Goal: Find specific page/section: Find specific page/section

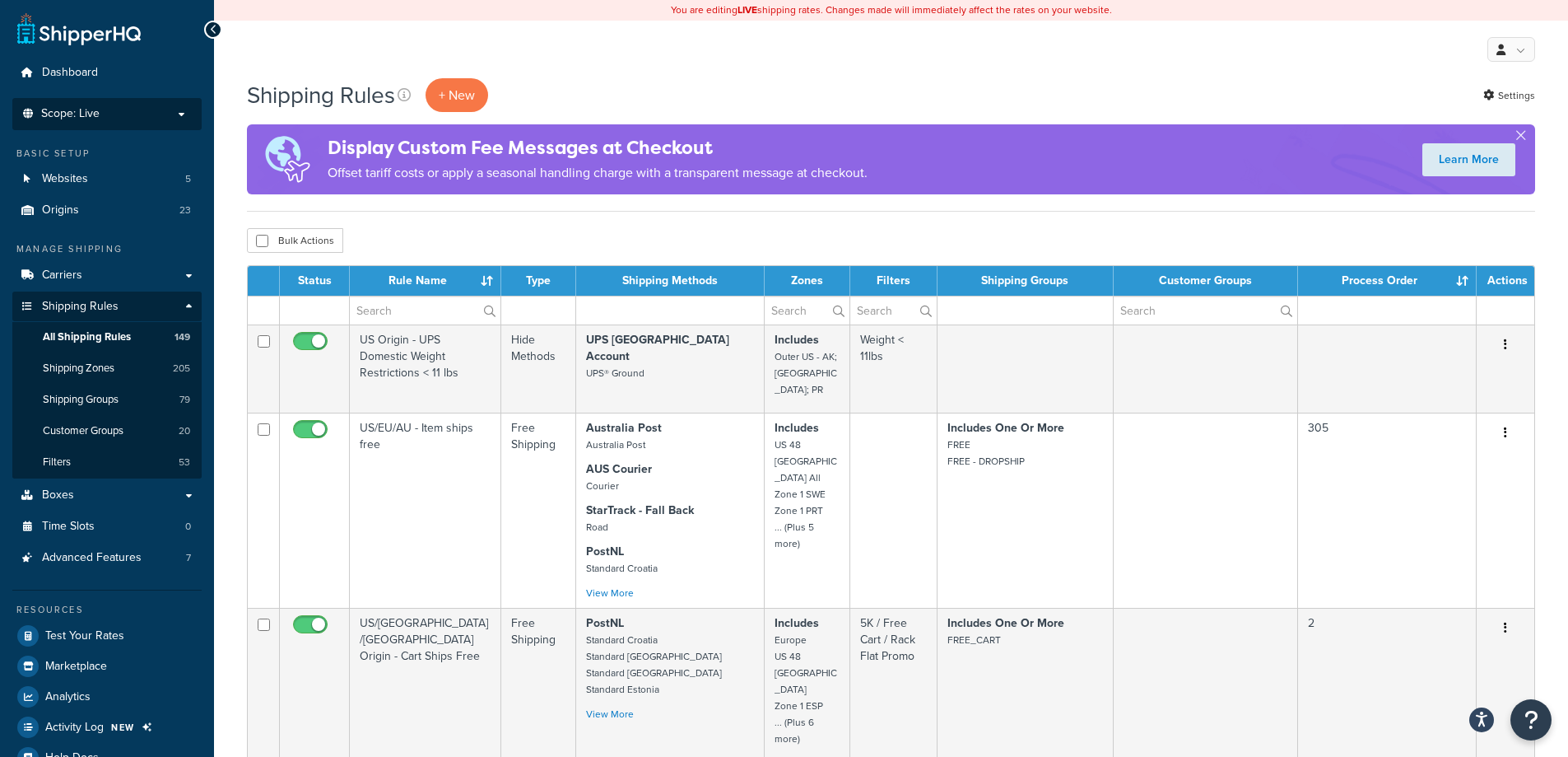
click at [116, 112] on p "Scope: Live" at bounding box center [107, 114] width 175 height 14
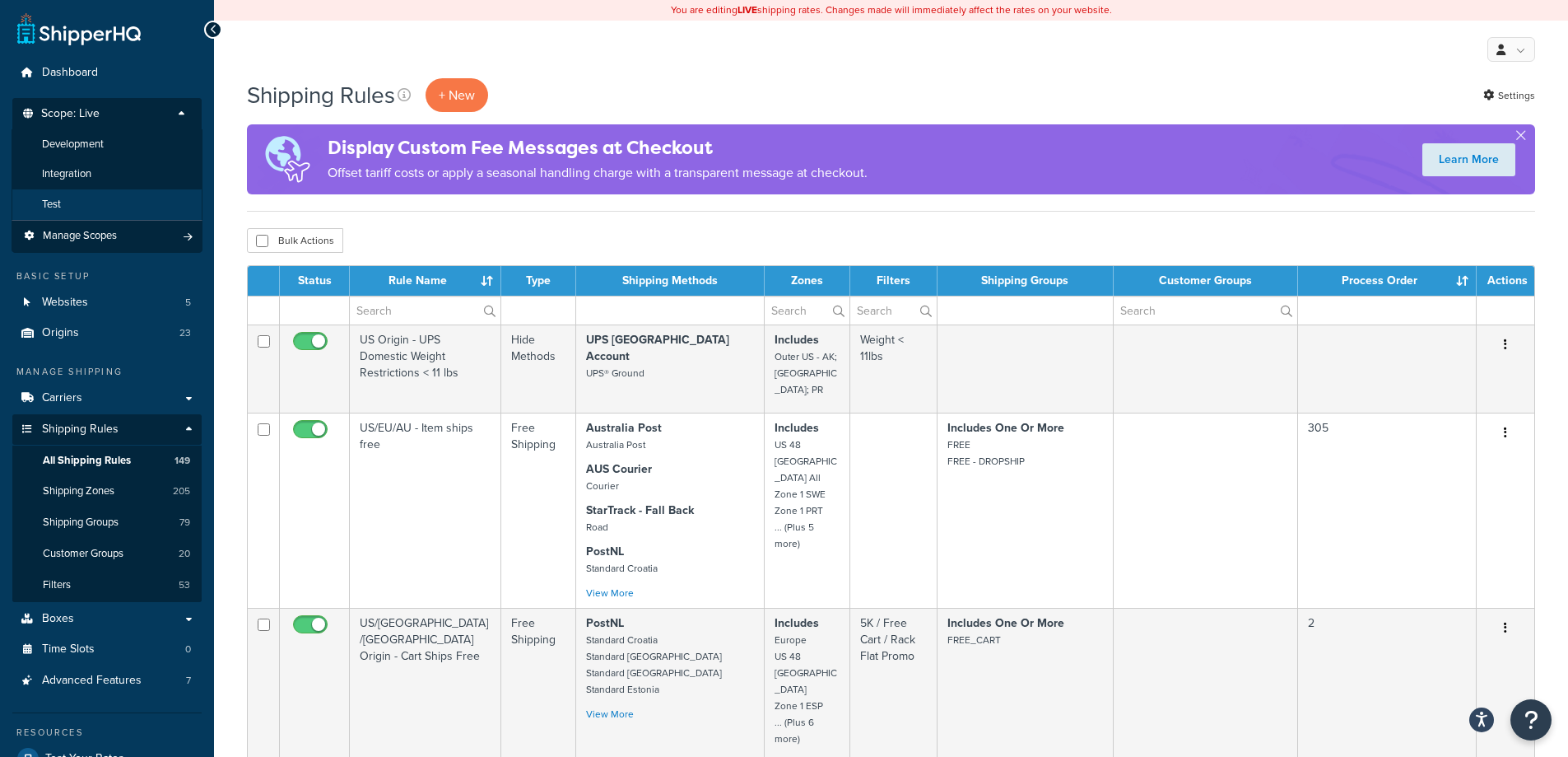
click at [76, 199] on li "Test" at bounding box center [107, 205] width 190 height 31
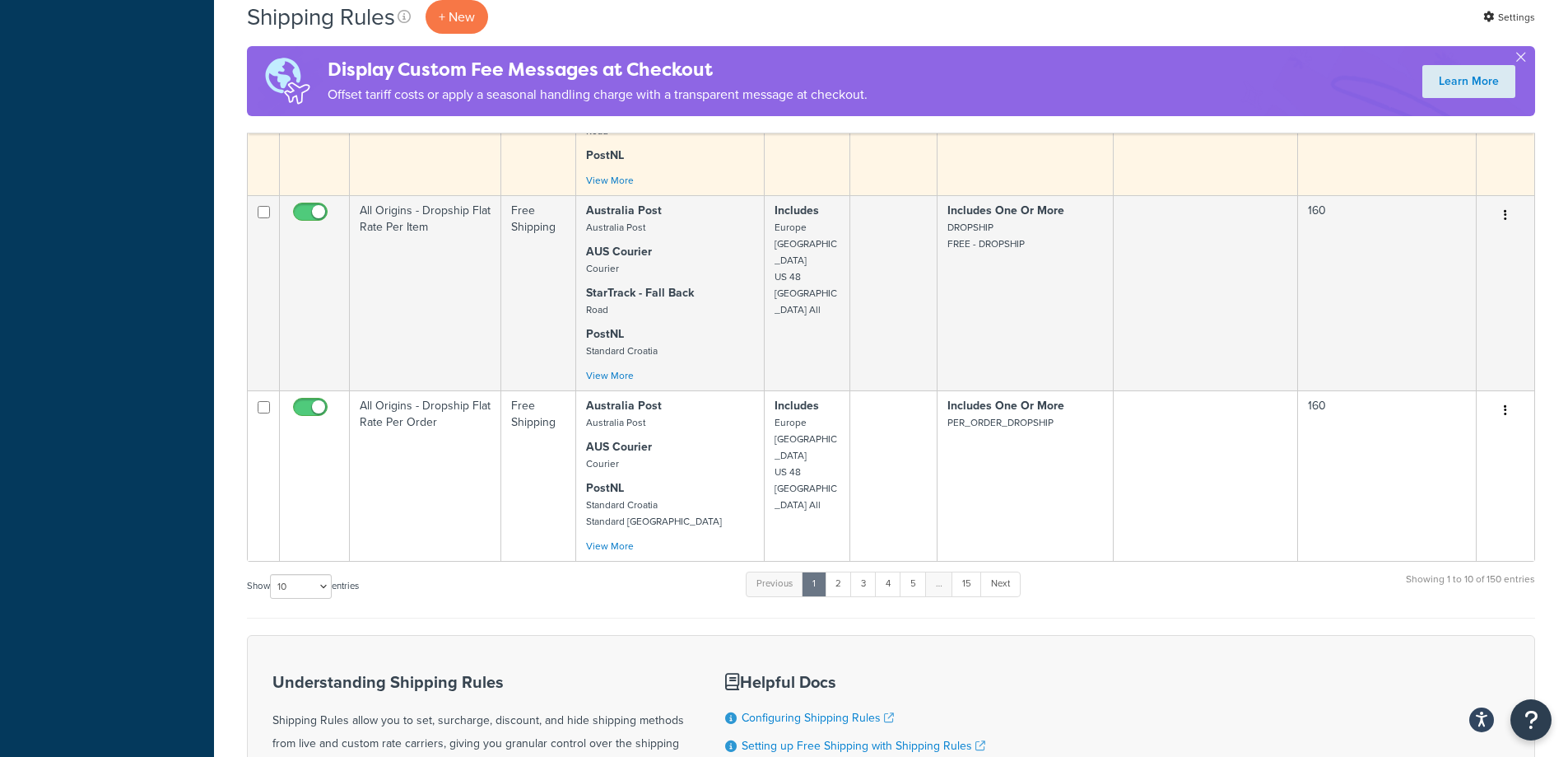
scroll to position [1654, 0]
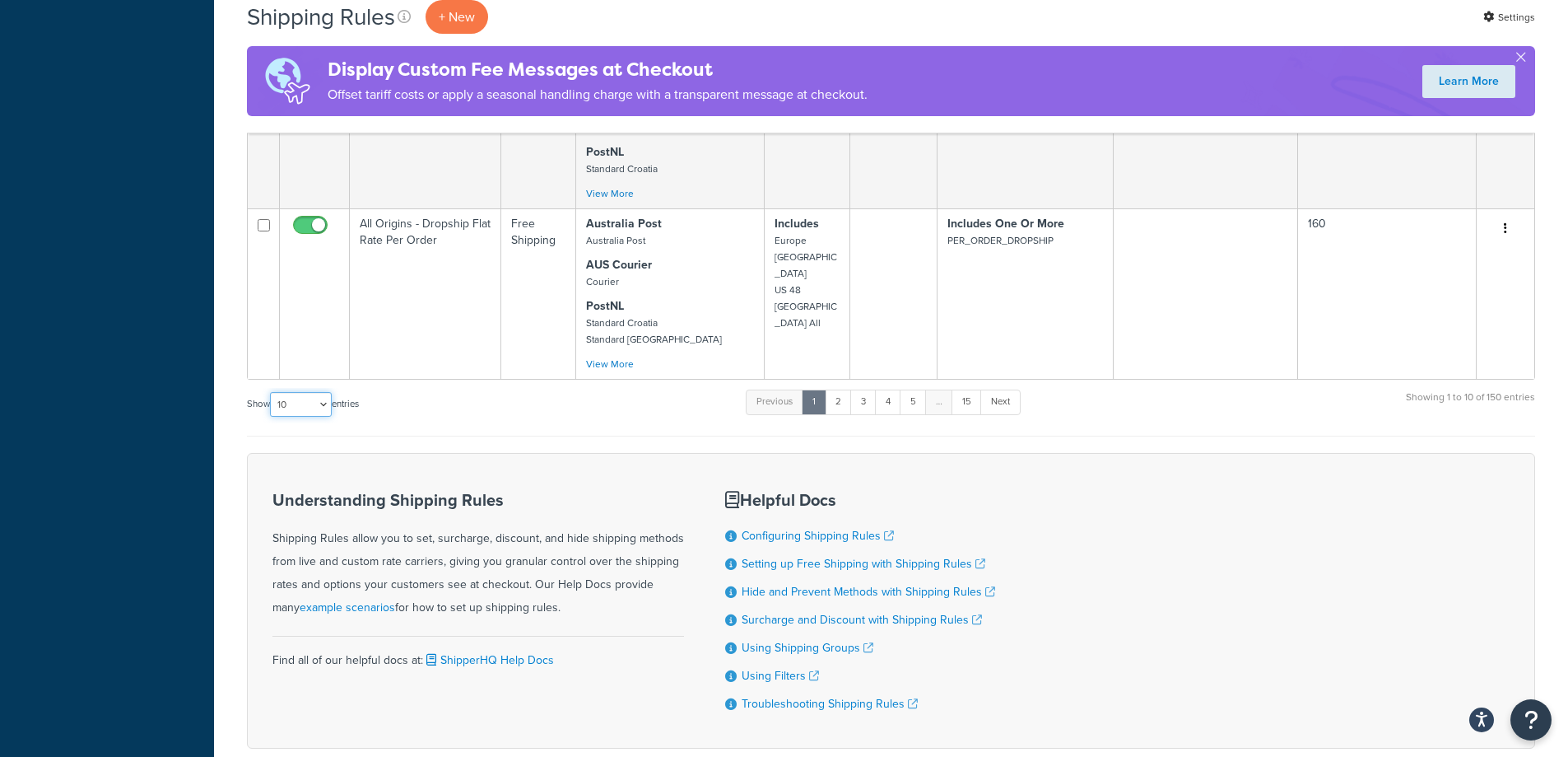
click at [295, 392] on select "10 15 25 50 100 1000" at bounding box center [301, 404] width 62 height 25
select select "1000"
click at [272, 392] on select "10 15 25 50 100 1000" at bounding box center [301, 404] width 62 height 25
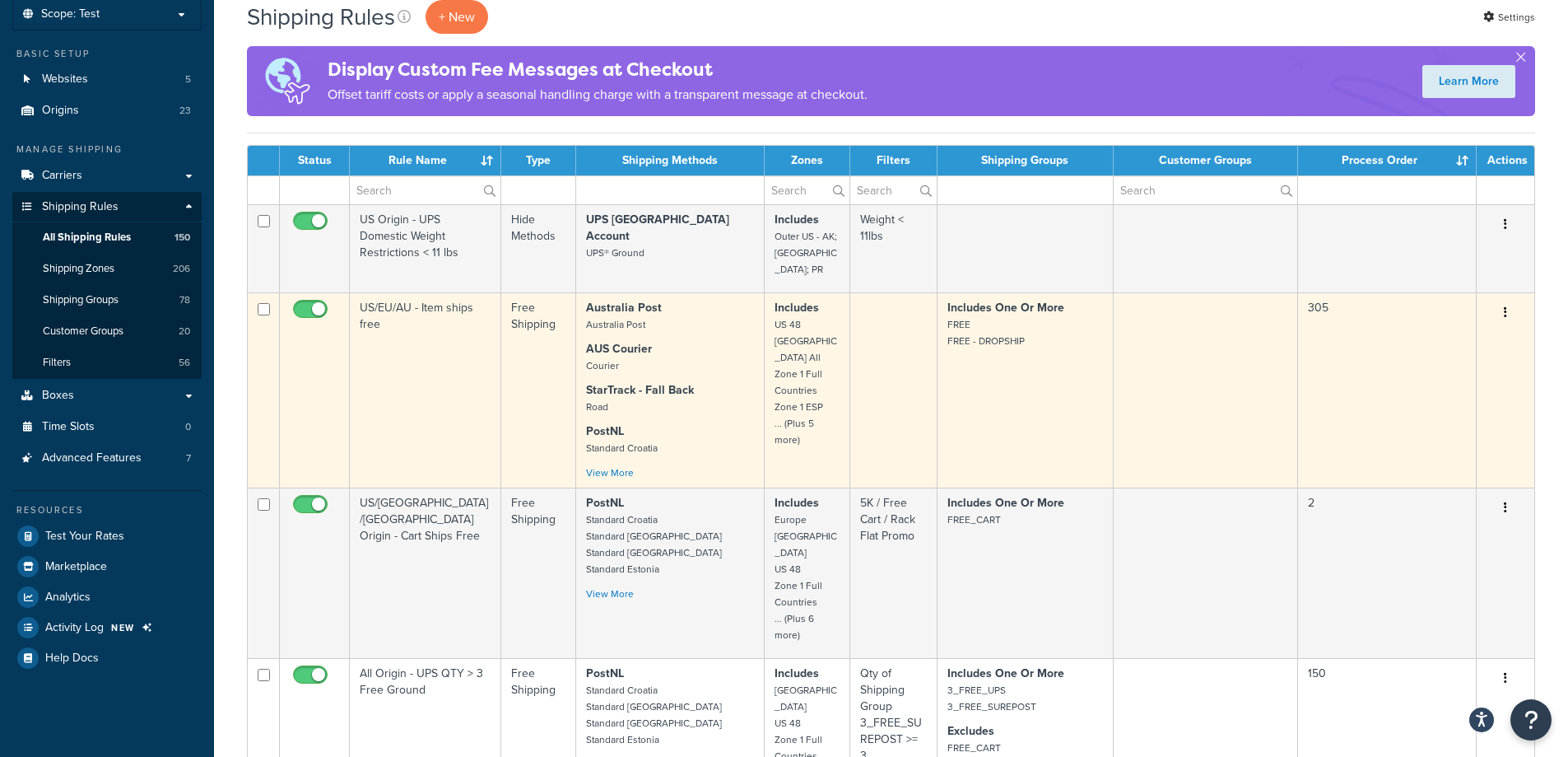
scroll to position [0, 0]
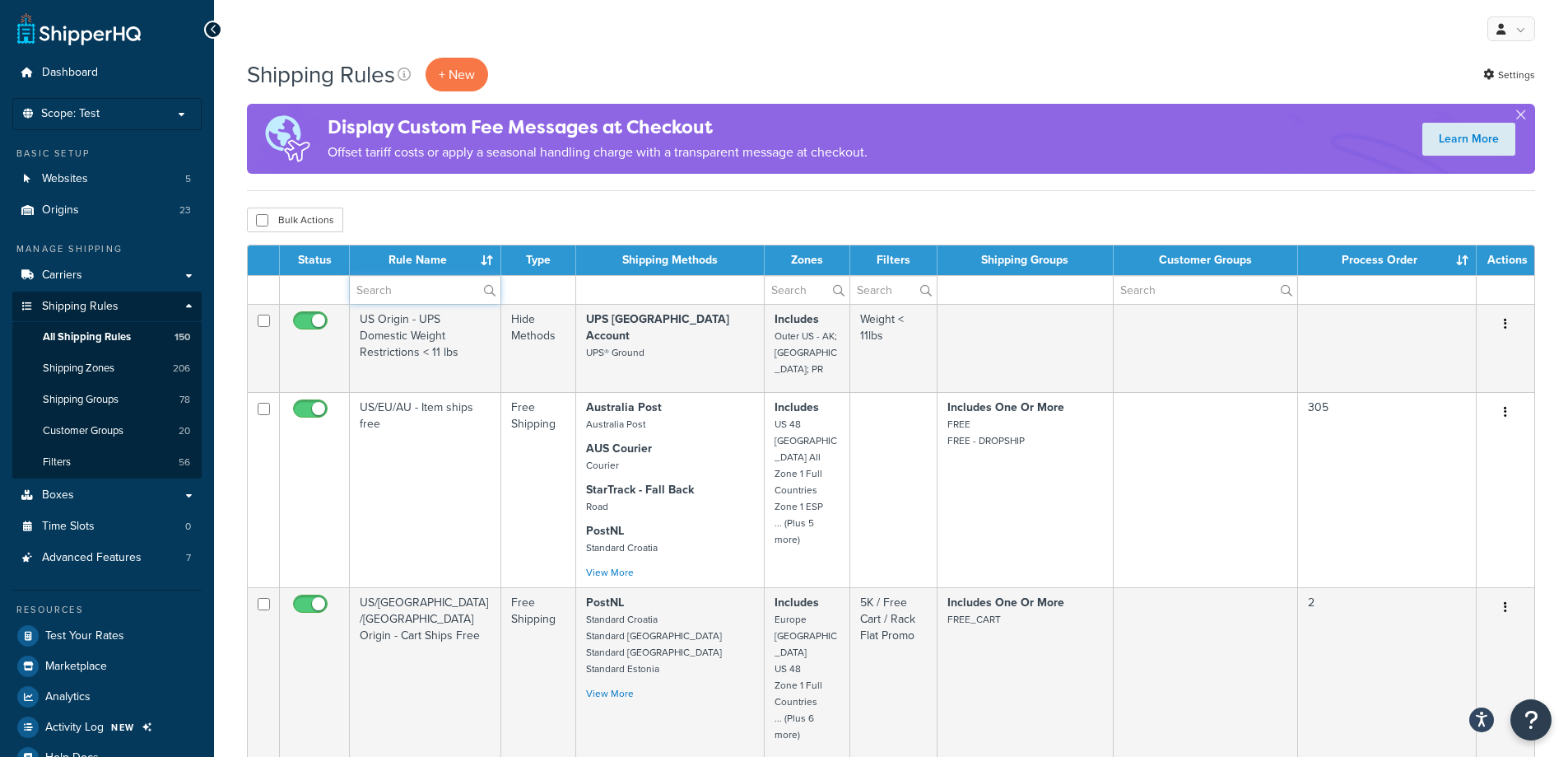
click at [452, 289] on input "text" at bounding box center [425, 290] width 151 height 28
type input "freight"
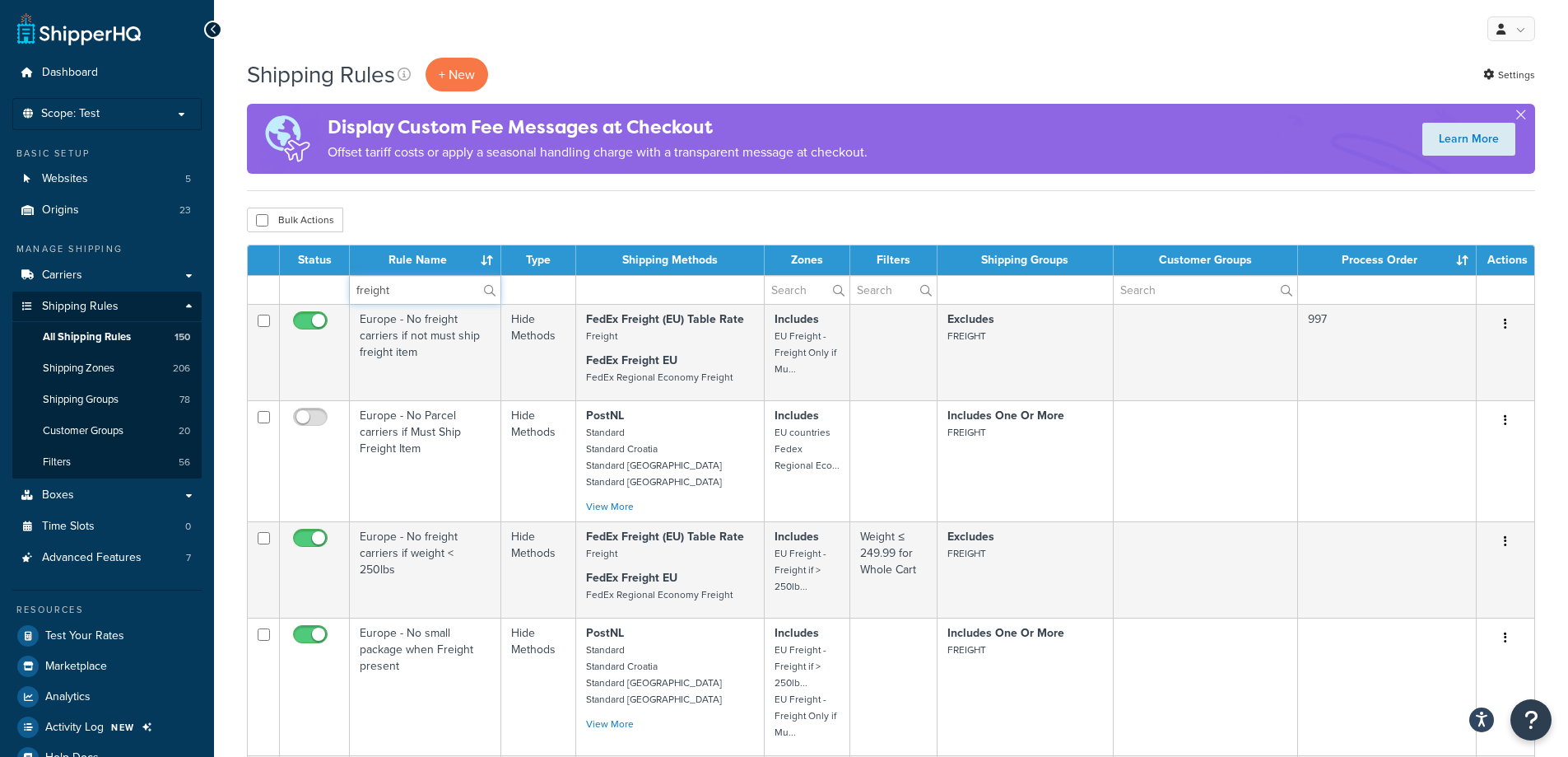
click at [397, 284] on input "freight" at bounding box center [425, 290] width 151 height 28
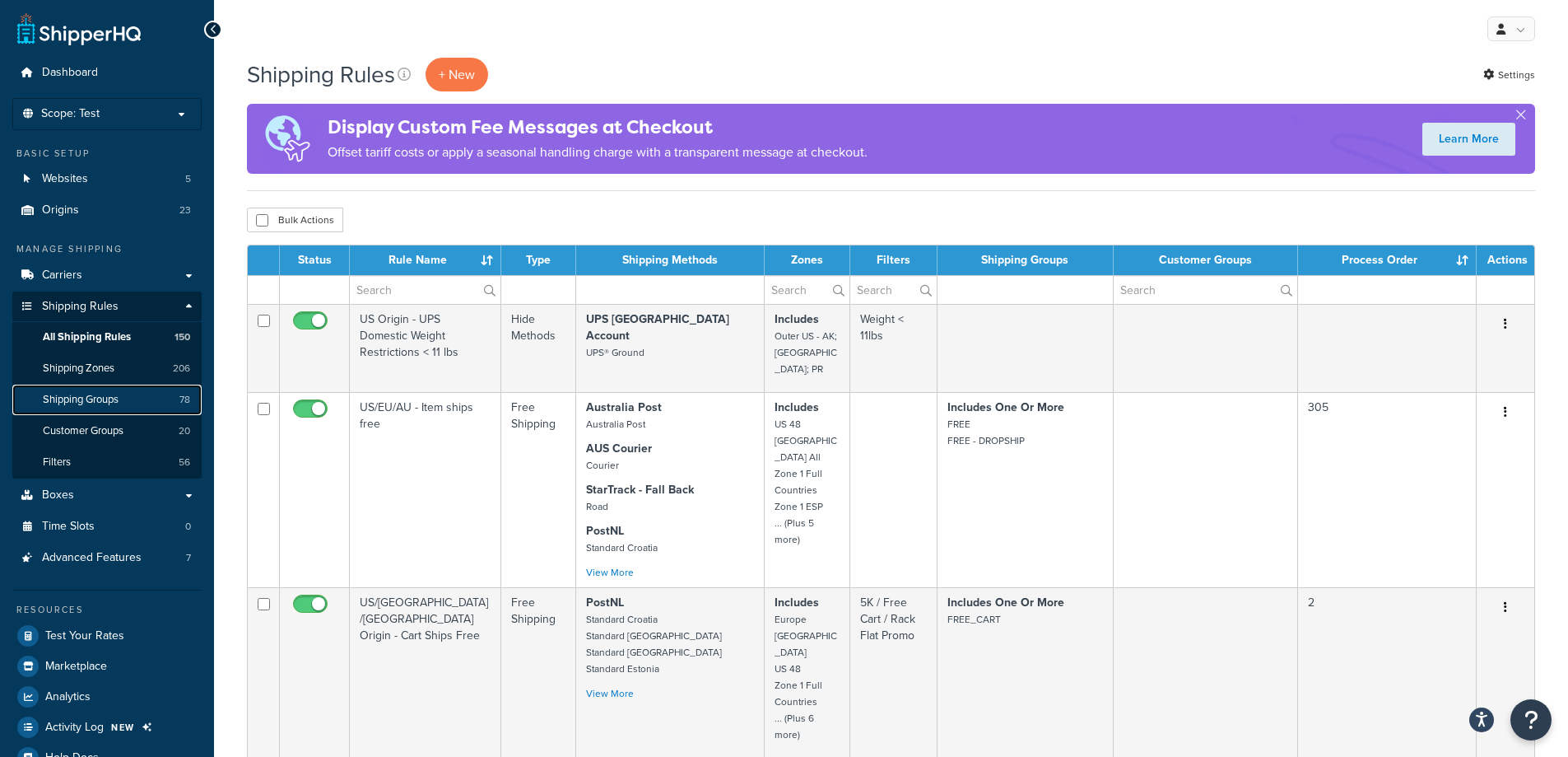
click at [107, 397] on span "Shipping Groups" at bounding box center [81, 400] width 76 height 14
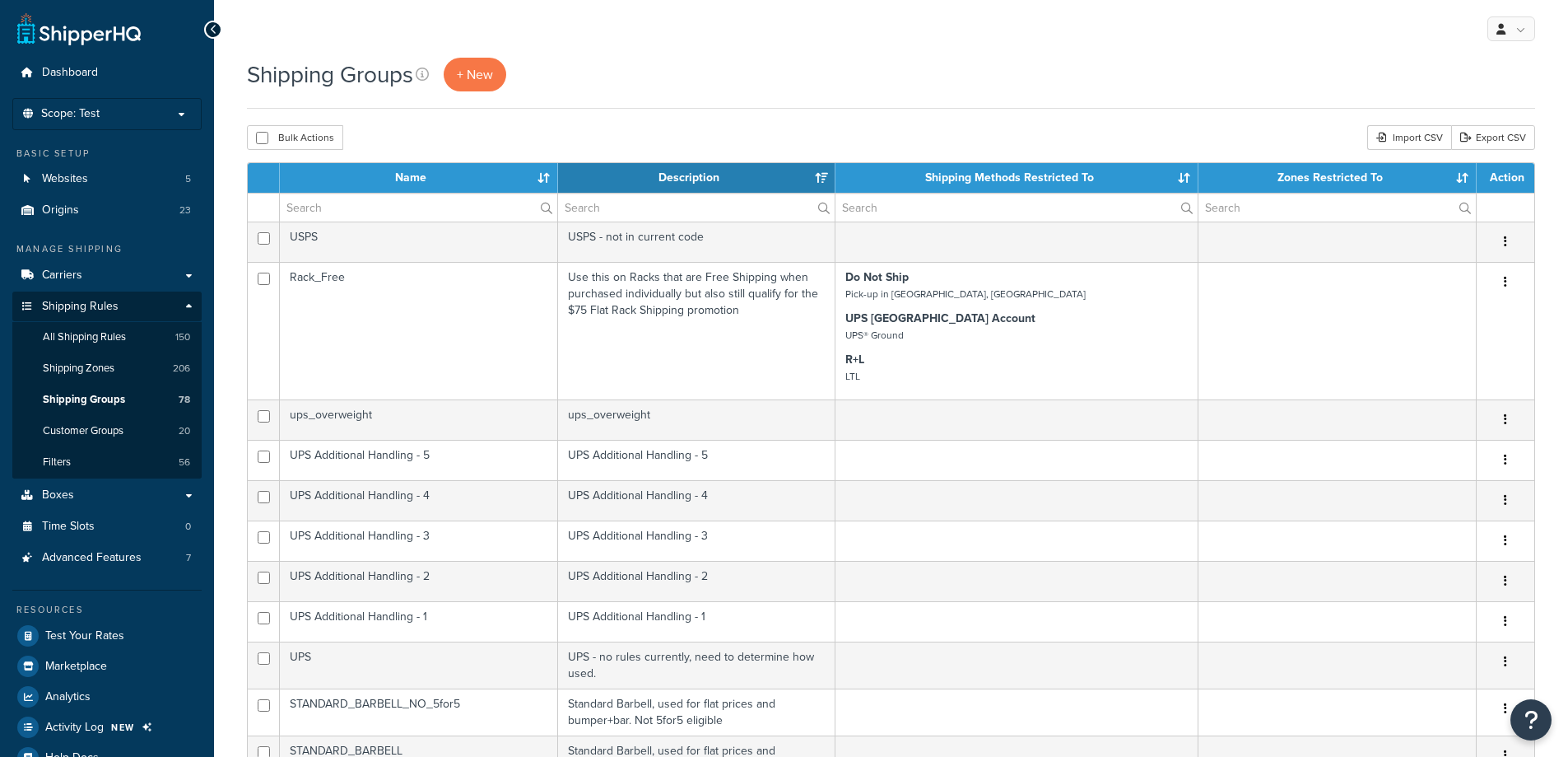
select select "15"
click at [416, 217] on input "text" at bounding box center [418, 207] width 277 height 28
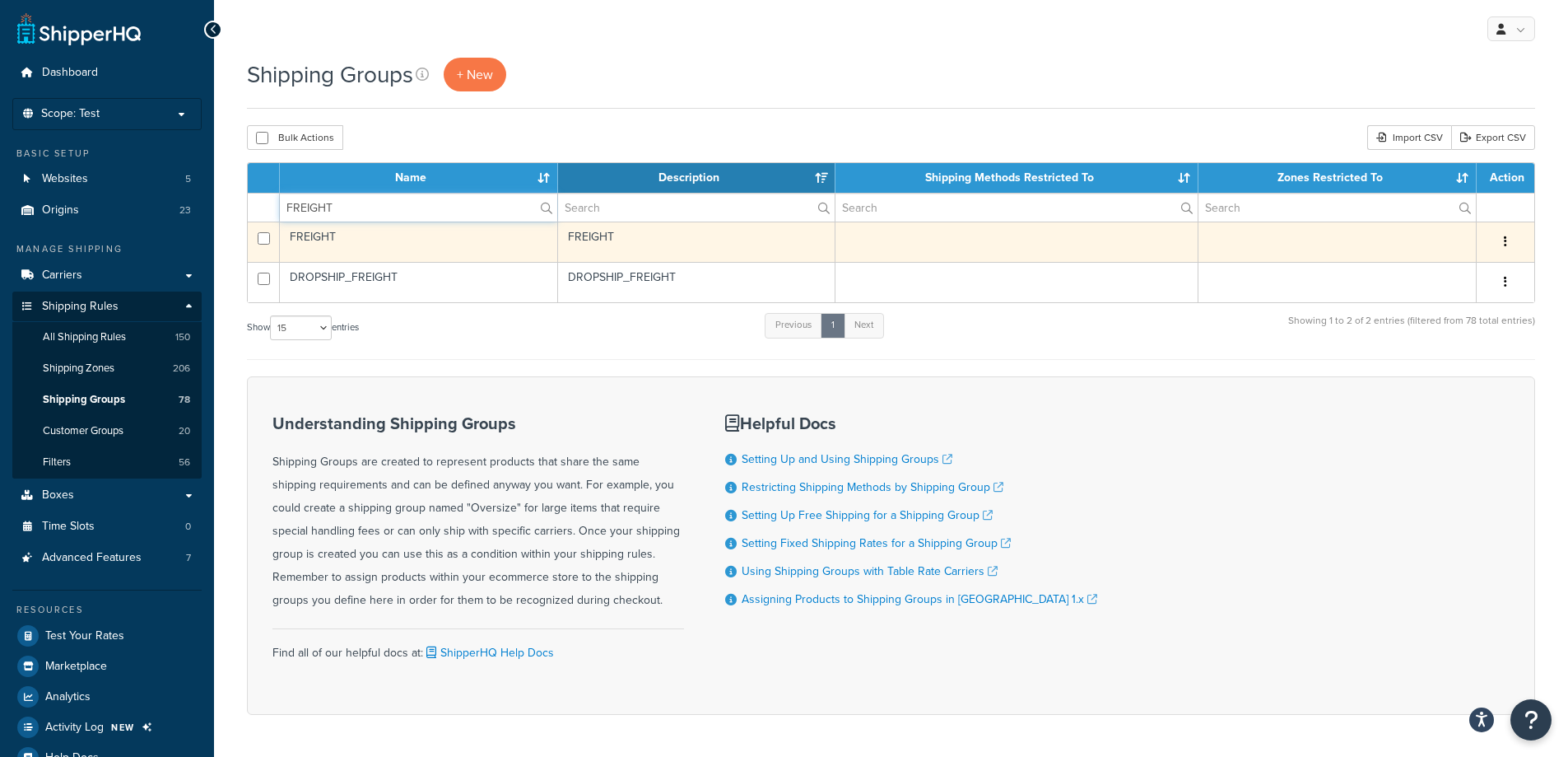
type input "FREIGHT"
click at [1502, 244] on button "button" at bounding box center [1505, 242] width 23 height 26
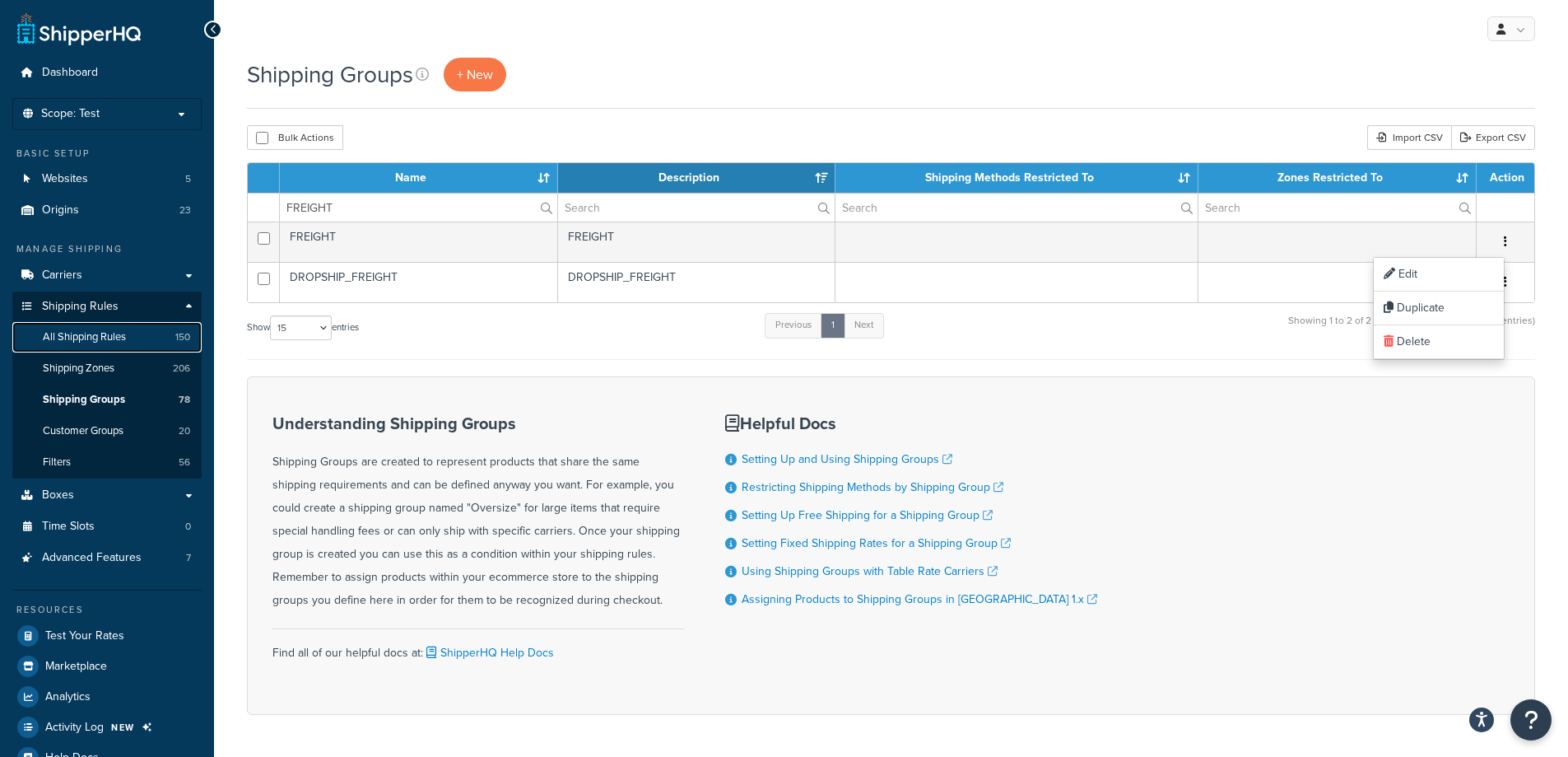
click at [104, 342] on span "All Shipping Rules" at bounding box center [85, 337] width 83 height 14
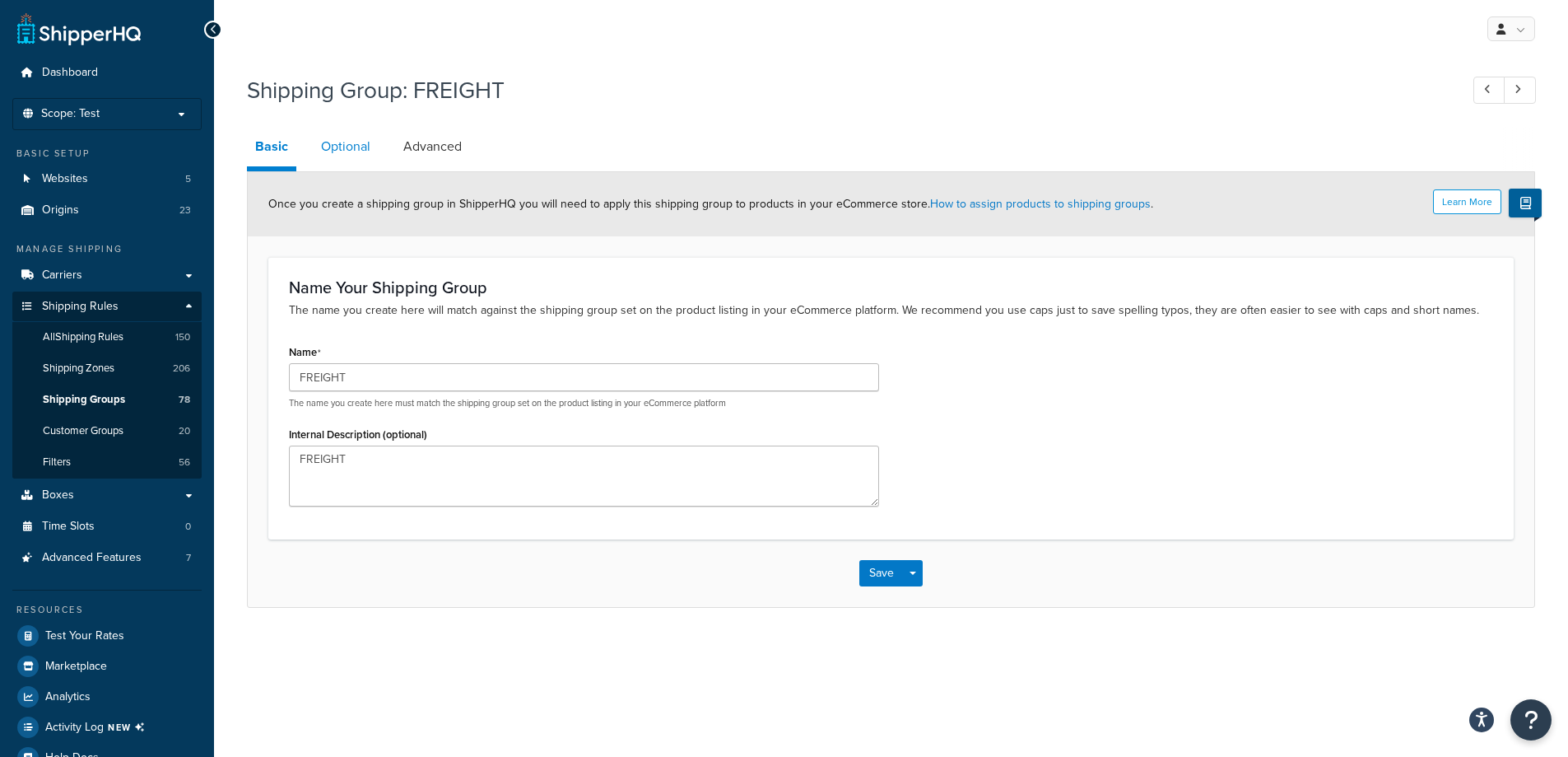
click at [348, 150] on link "Optional" at bounding box center [346, 146] width 66 height 40
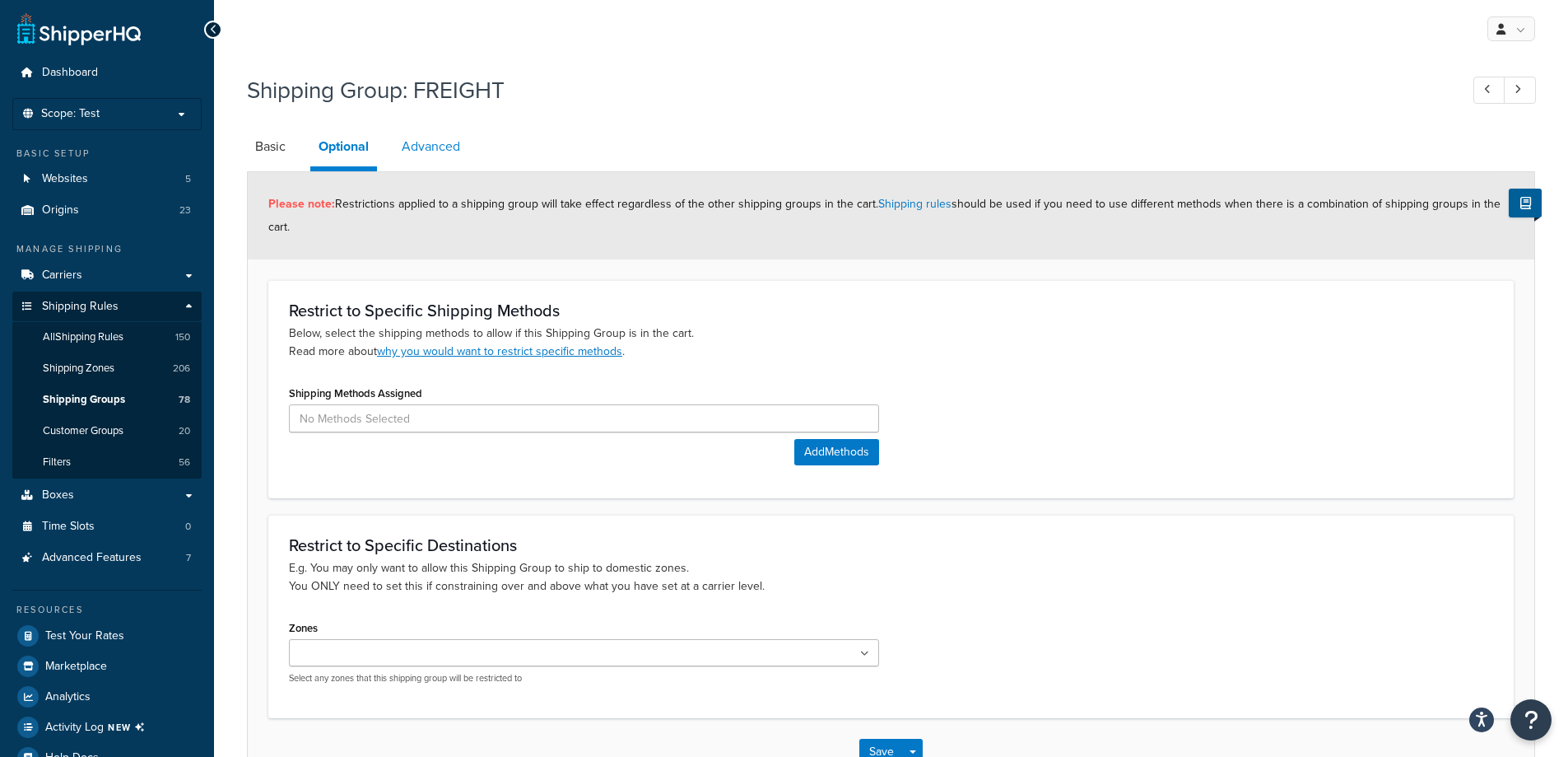
click at [459, 149] on link "Advanced" at bounding box center [430, 146] width 75 height 40
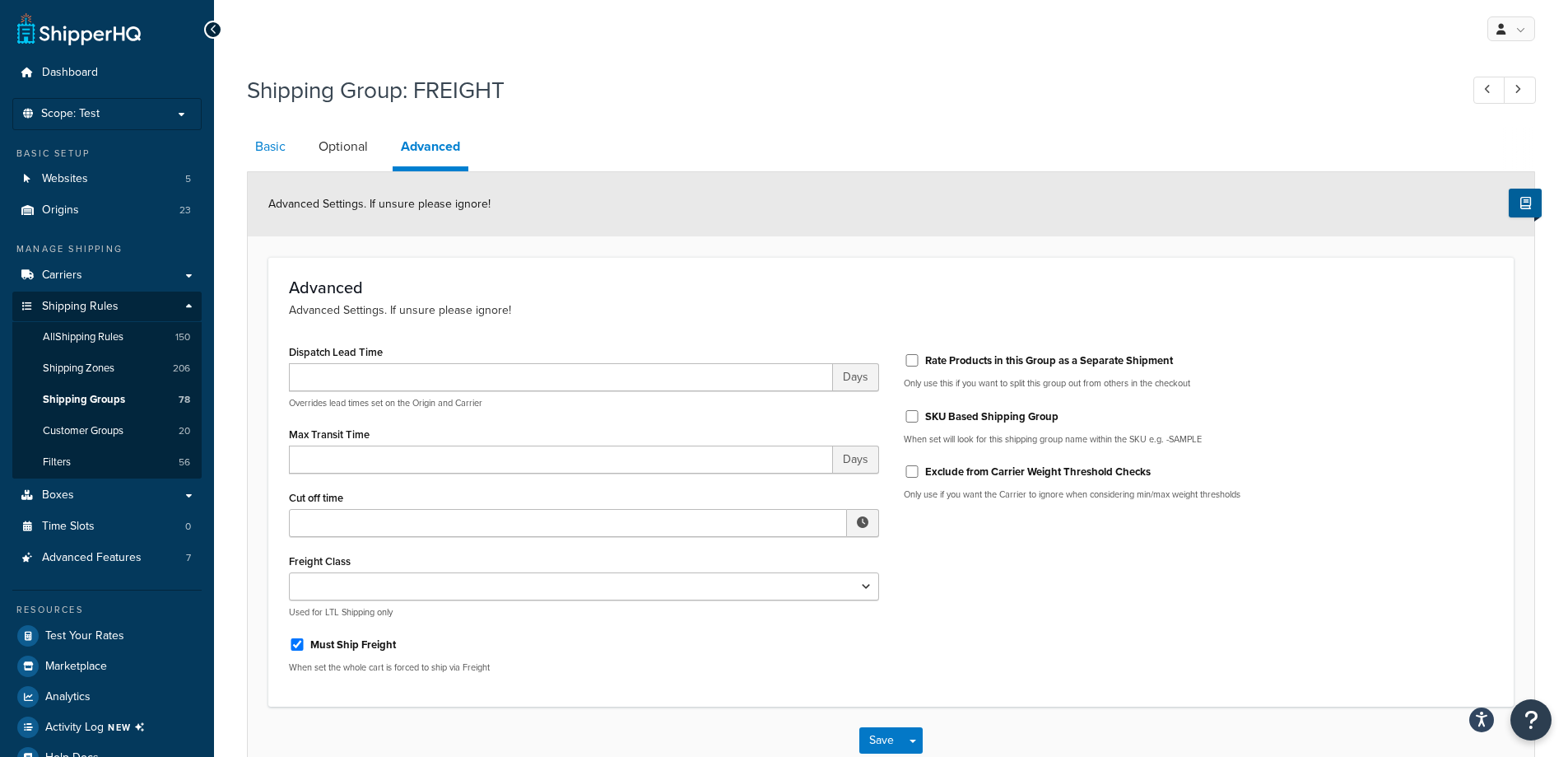
click at [265, 163] on link "Basic" at bounding box center [270, 146] width 47 height 40
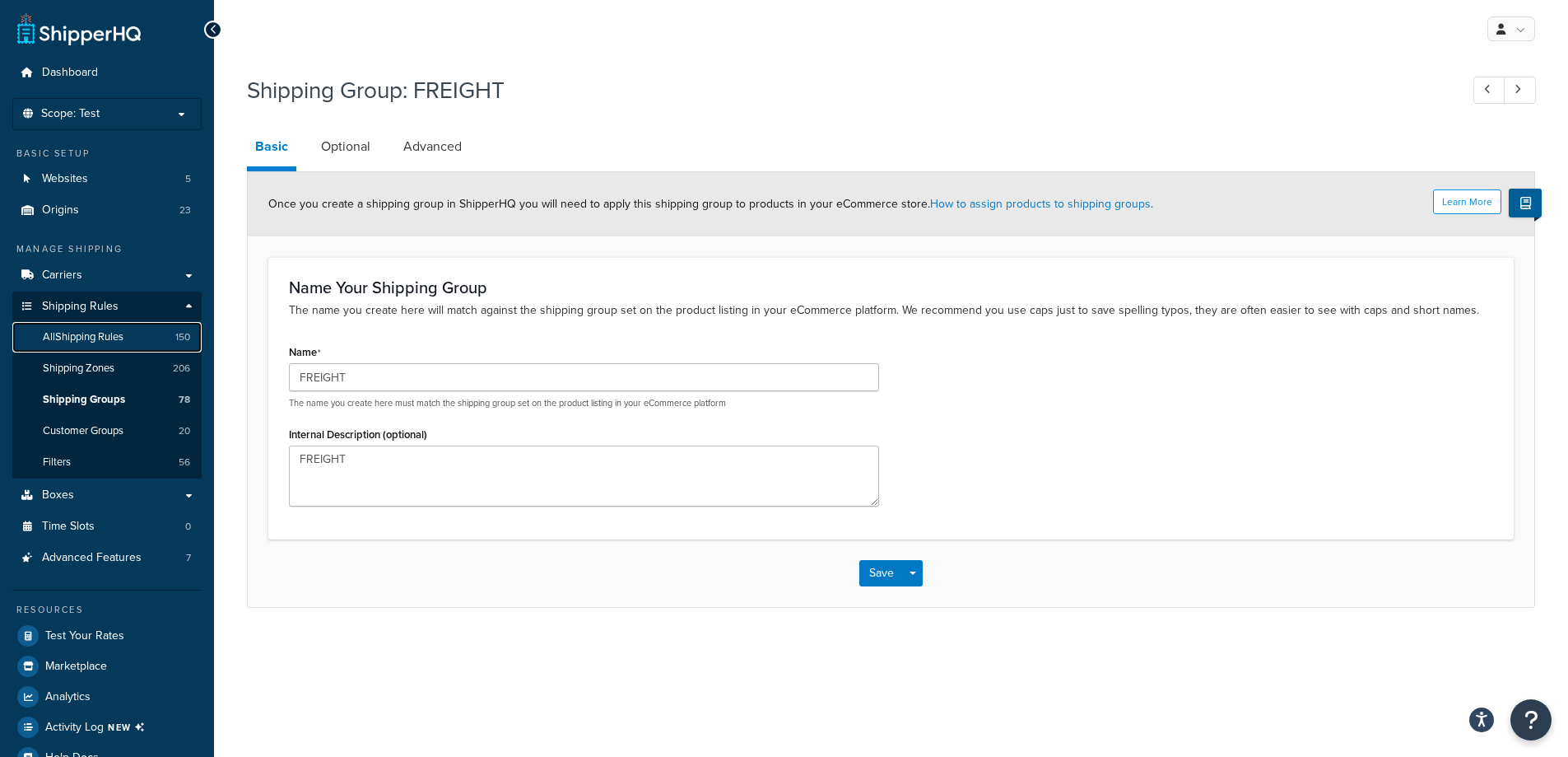
click at [117, 338] on span "All Shipping Rules" at bounding box center [83, 337] width 80 height 14
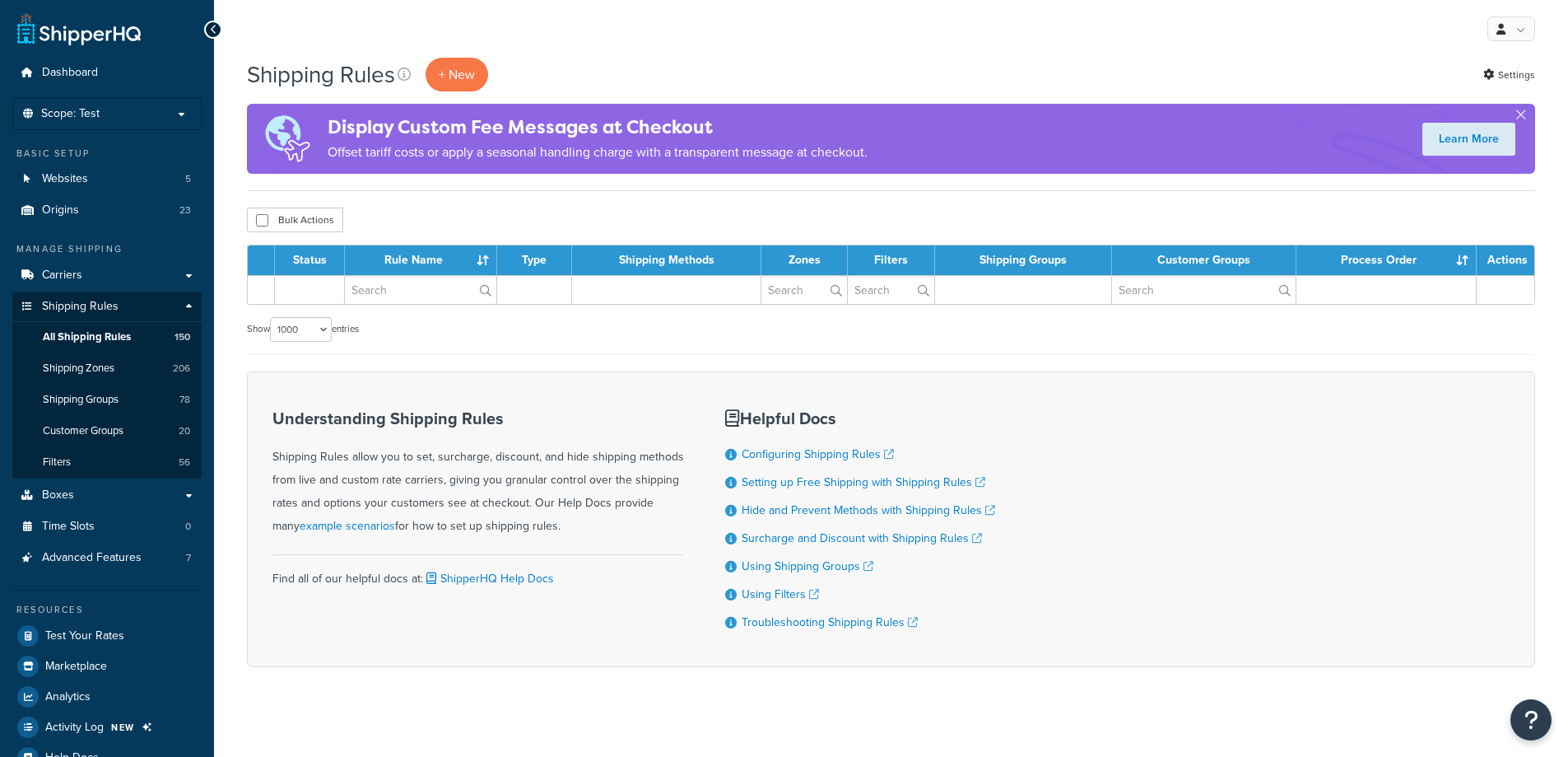
select select "1000"
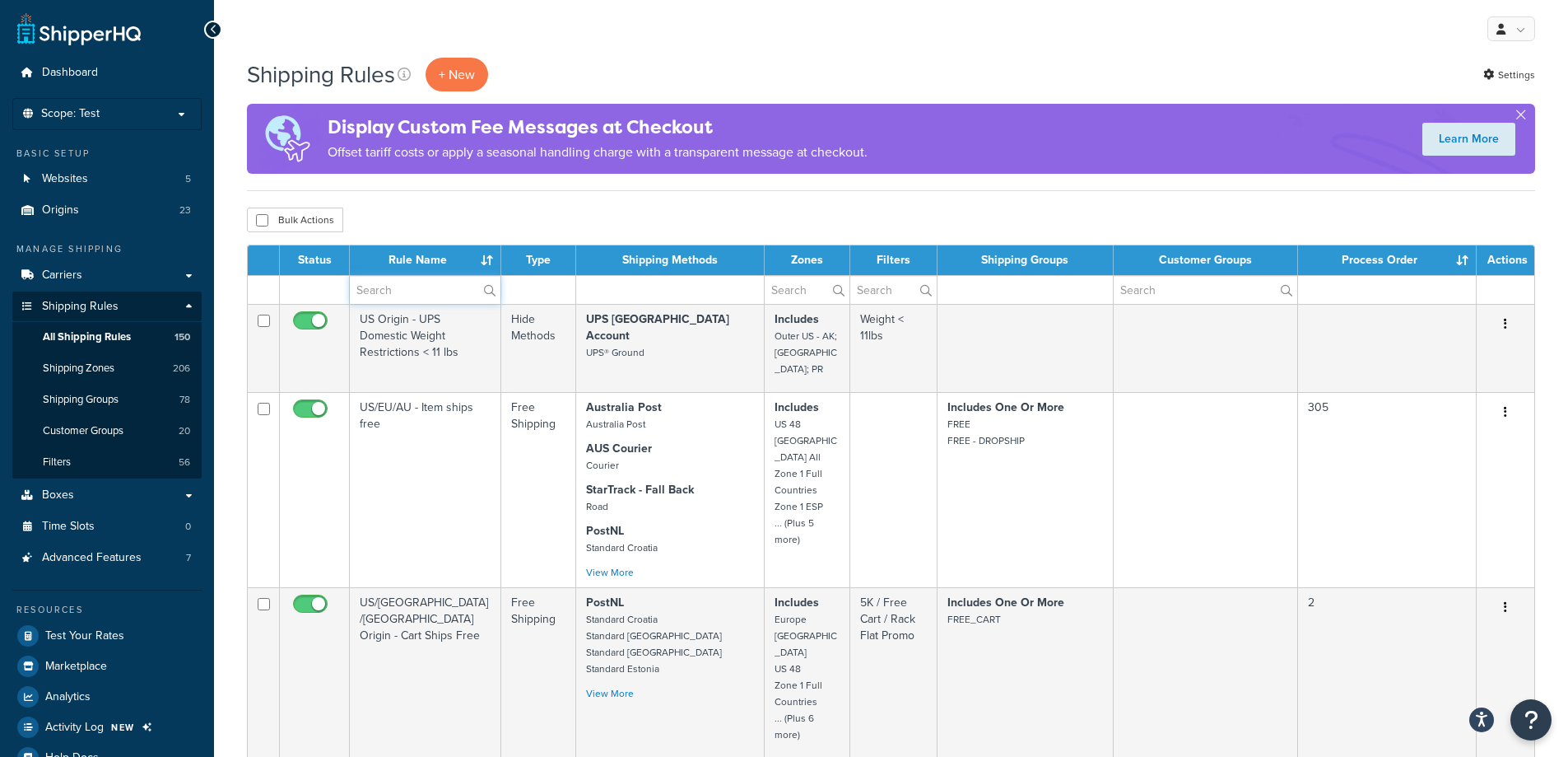
click at [437, 289] on input "text" at bounding box center [425, 290] width 151 height 28
type input "freight"
